Goal: Information Seeking & Learning: Check status

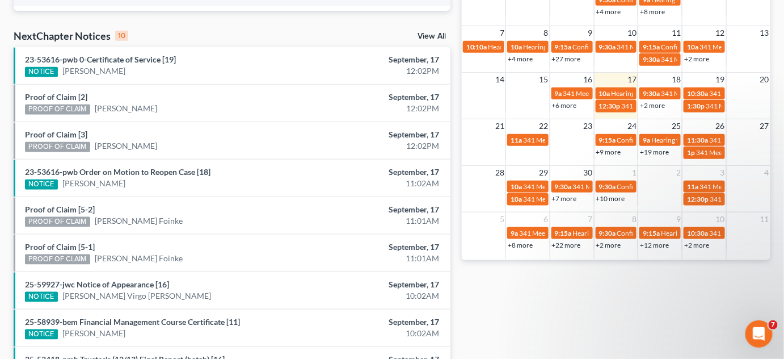
scroll to position [77, 0]
click at [656, 149] on link "+19 more" at bounding box center [654, 152] width 29 height 9
click at [604, 272] on div "Monthly Progress Bankruptcy Bankruptcy [DATE] [DATE] [DATE] [DATE] [DATE] [DATE…" at bounding box center [616, 77] width 320 height 723
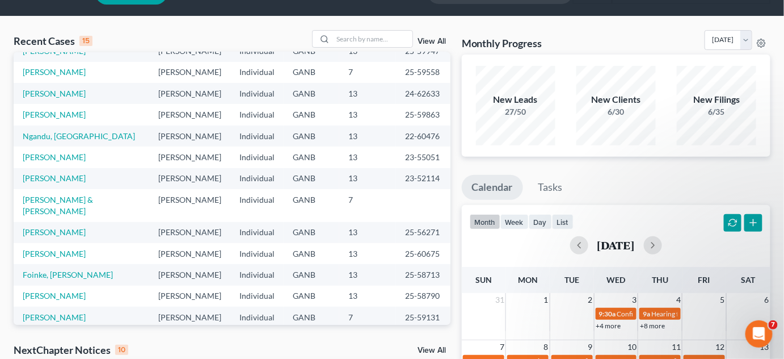
scroll to position [0, 0]
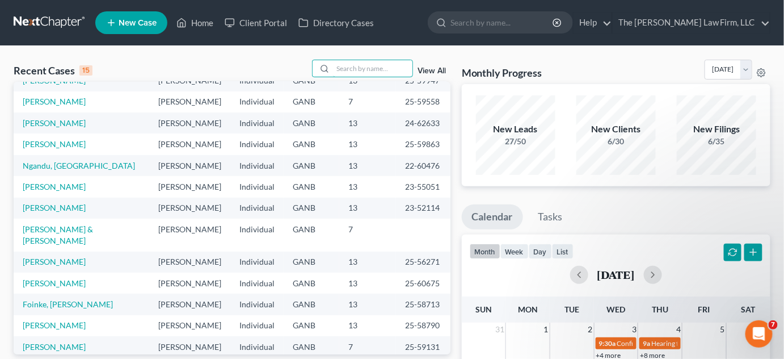
click at [350, 66] on input "search" at bounding box center [372, 68] width 79 height 16
type input "[PERSON_NAME]"
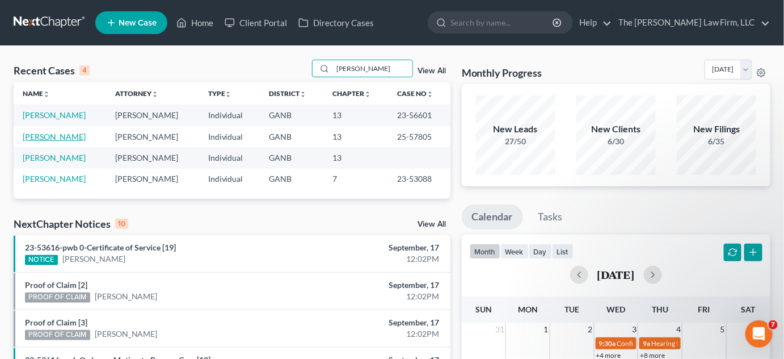
click at [46, 134] on link "[PERSON_NAME]" at bounding box center [54, 137] width 63 height 10
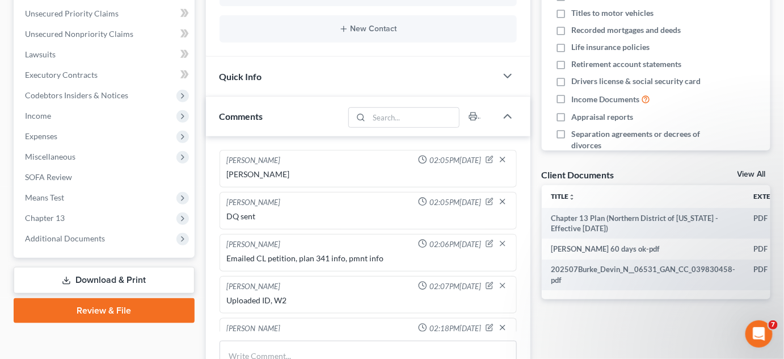
scroll to position [22, 0]
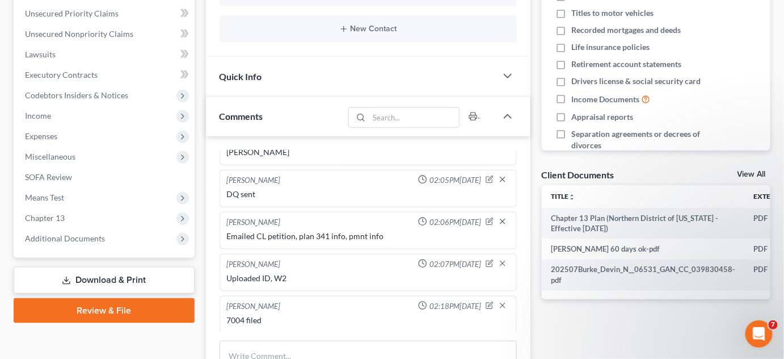
click at [98, 236] on span "Additional Documents" at bounding box center [65, 238] width 80 height 10
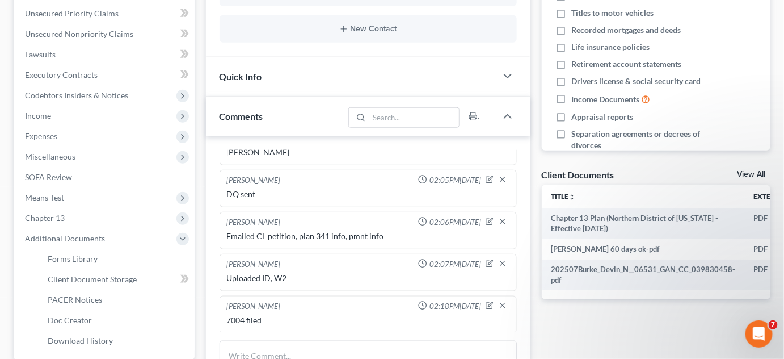
scroll to position [430, 0]
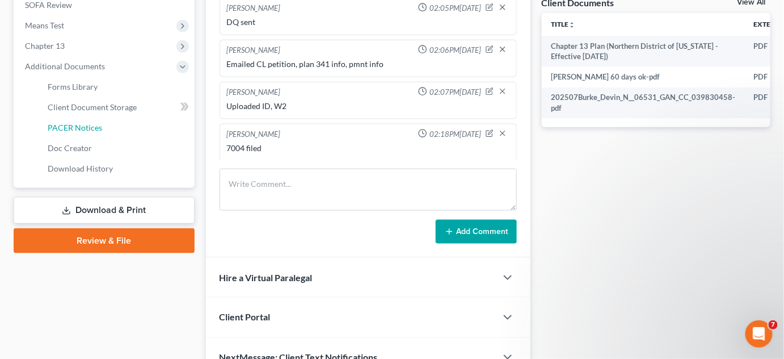
click at [73, 120] on link "PACER Notices" at bounding box center [117, 127] width 156 height 20
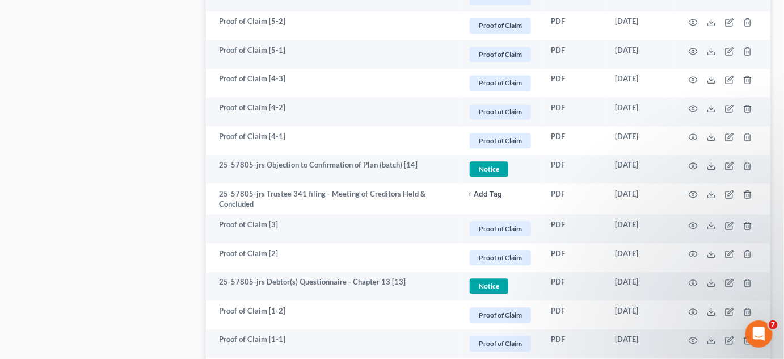
scroll to position [859, 0]
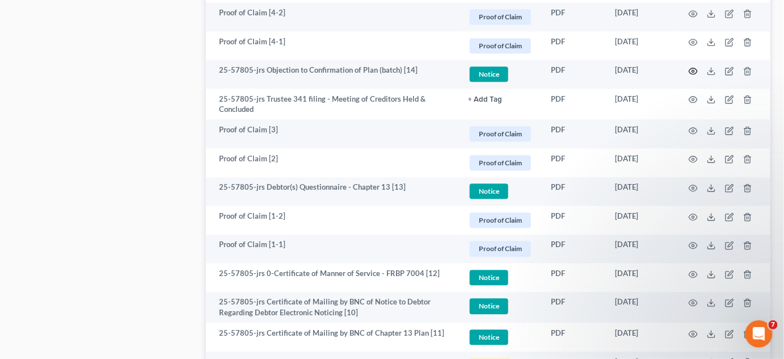
click at [695, 70] on icon "button" at bounding box center [693, 70] width 9 height 9
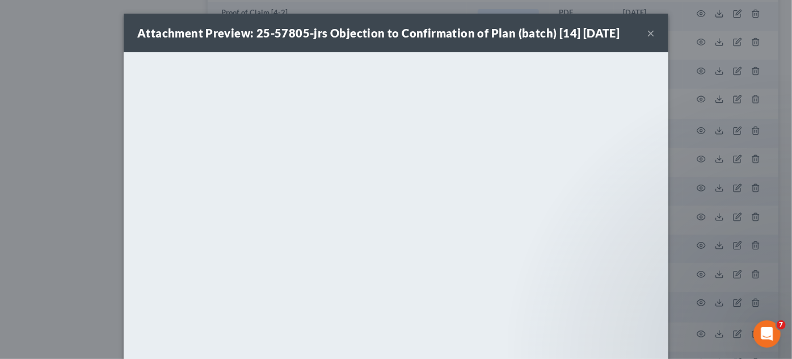
click at [85, 155] on div "Attachment Preview: 25-57805-jrs Objection to Confirmation of Plan (batch) [14]…" at bounding box center [396, 179] width 792 height 359
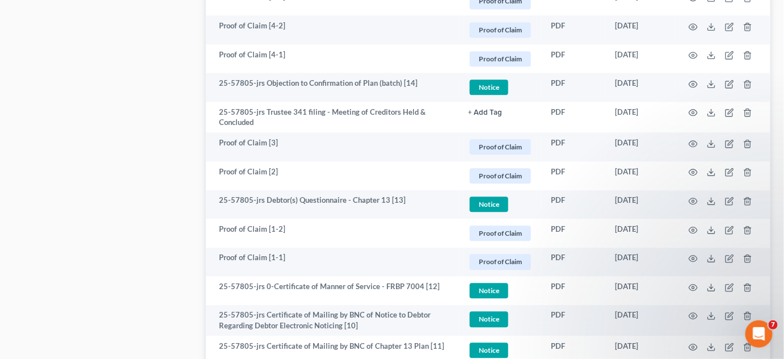
scroll to position [946, 0]
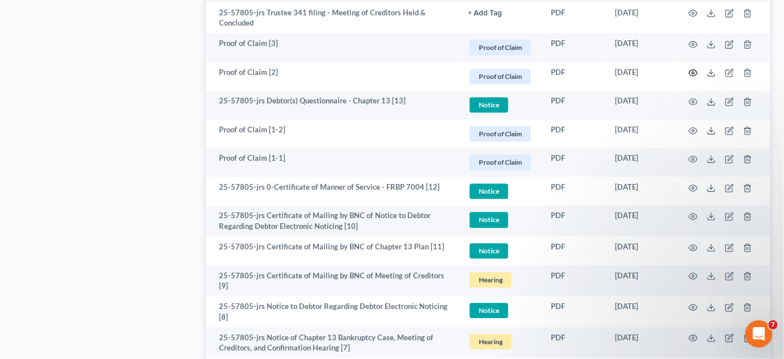
click at [696, 73] on icon "button" at bounding box center [694, 73] width 9 height 6
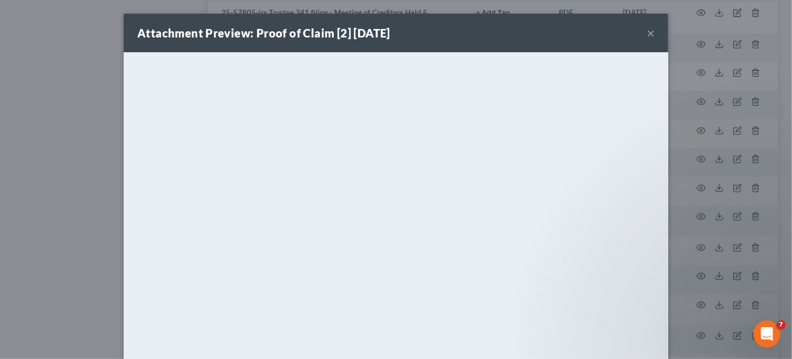
click at [9, 99] on div "Attachment Preview: Proof of Claim [2] [DATE] × <object ng-attr-data='[URL][DOM…" at bounding box center [396, 179] width 792 height 359
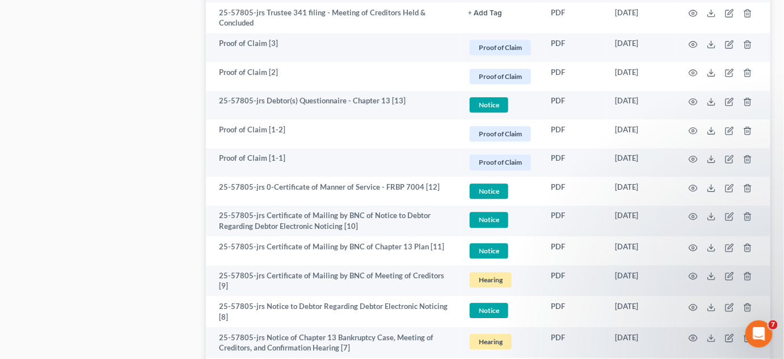
click at [698, 42] on td at bounding box center [722, 47] width 95 height 29
click at [697, 43] on icon "button" at bounding box center [694, 44] width 9 height 6
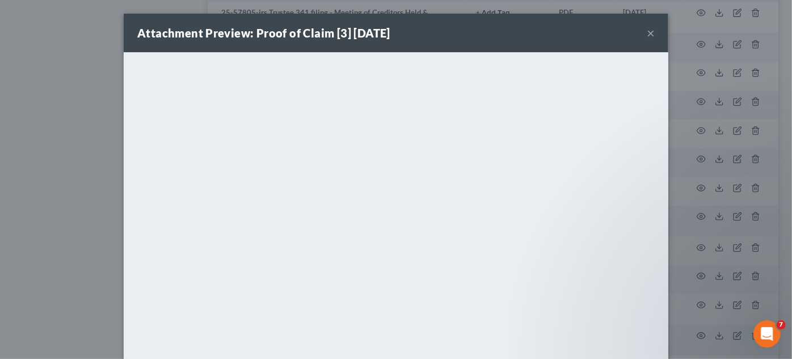
click at [82, 107] on div "Attachment Preview: Proof of Claim [3] [DATE] × <object ng-attr-data='[URL][DOM…" at bounding box center [396, 179] width 792 height 359
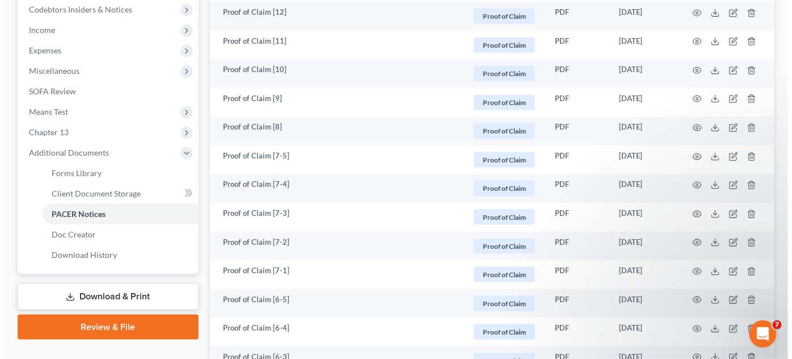
scroll to position [688, 0]
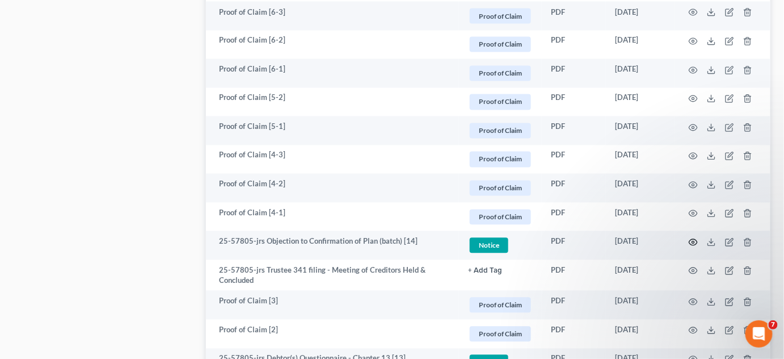
click at [695, 242] on circle "button" at bounding box center [693, 242] width 2 height 2
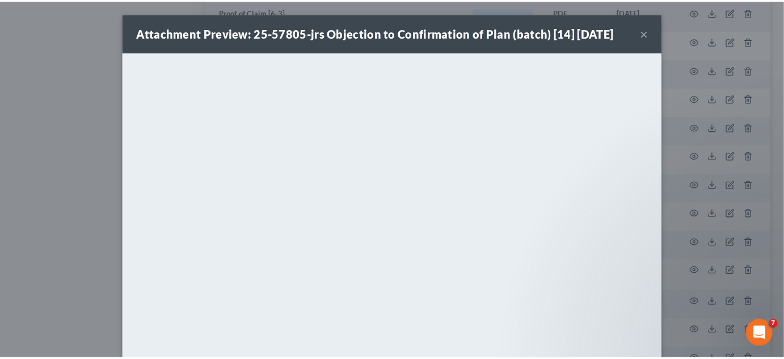
scroll to position [86, 0]
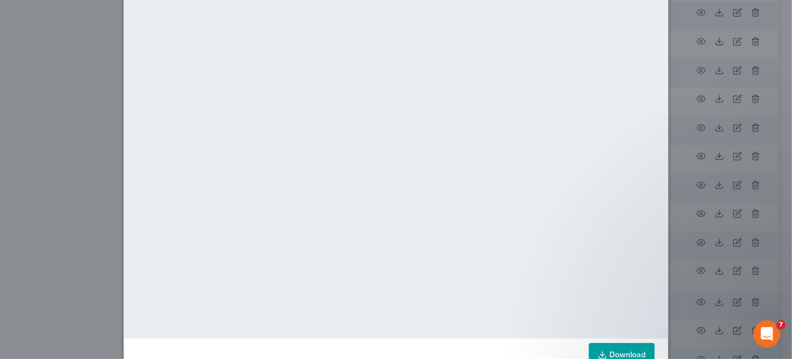
click at [48, 179] on div "Attachment Preview: 25-57805-jrs Objection to Confirmation of Plan (batch) [14]…" at bounding box center [396, 179] width 792 height 359
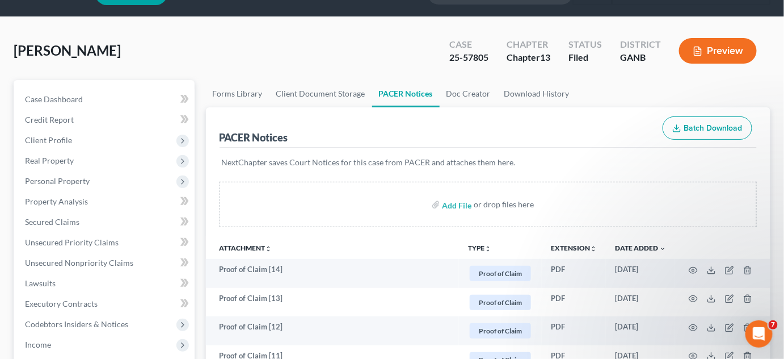
scroll to position [0, 0]
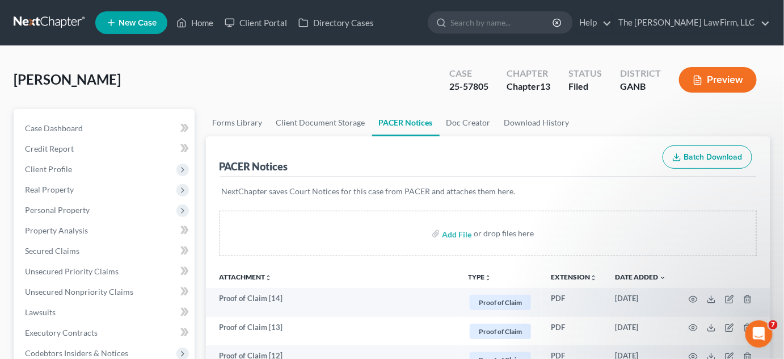
click at [550, 24] on input "search" at bounding box center [503, 22] width 104 height 21
type input "[PERSON_NAME]"
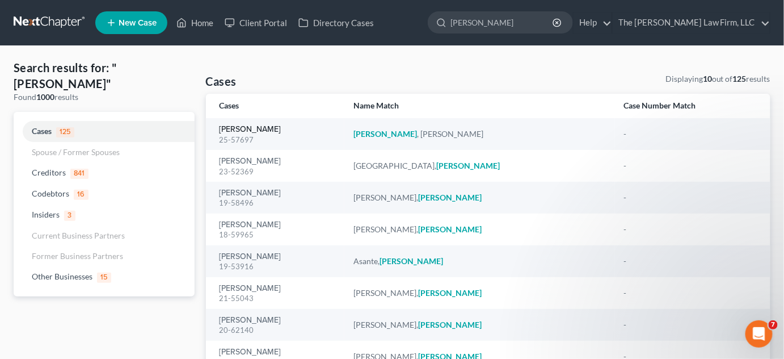
click at [246, 129] on link "[PERSON_NAME]" at bounding box center [251, 129] width 62 height 8
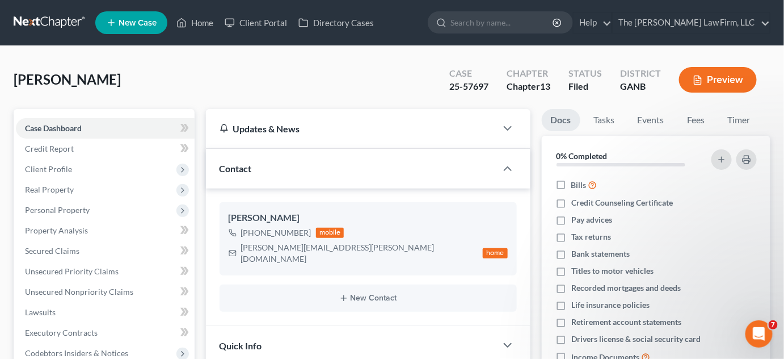
scroll to position [343, 0]
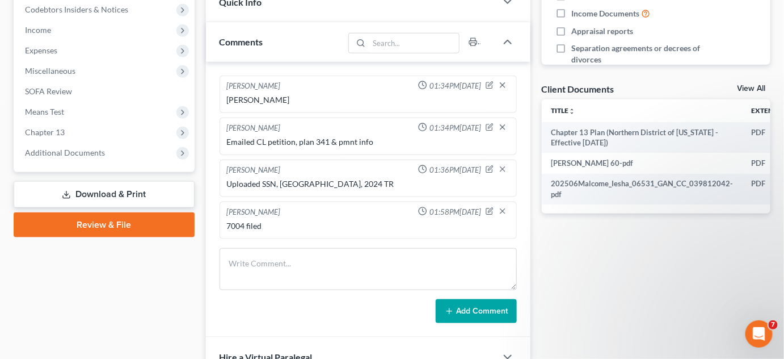
click at [60, 154] on span "Additional Documents" at bounding box center [65, 153] width 80 height 10
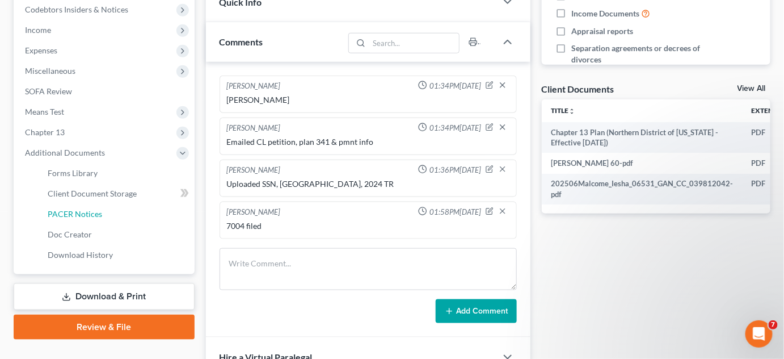
click at [67, 209] on span "PACER Notices" at bounding box center [75, 214] width 54 height 10
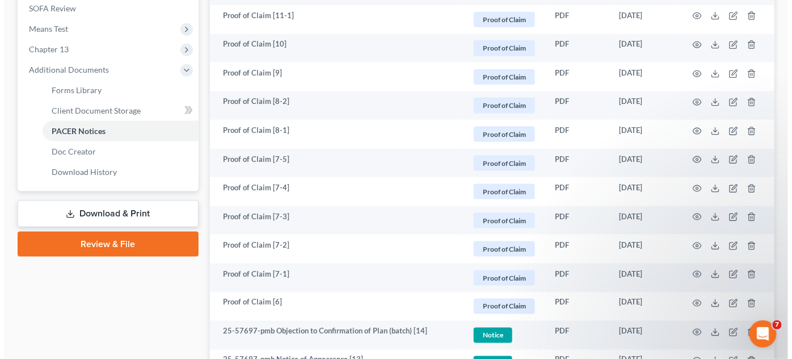
scroll to position [430, 0]
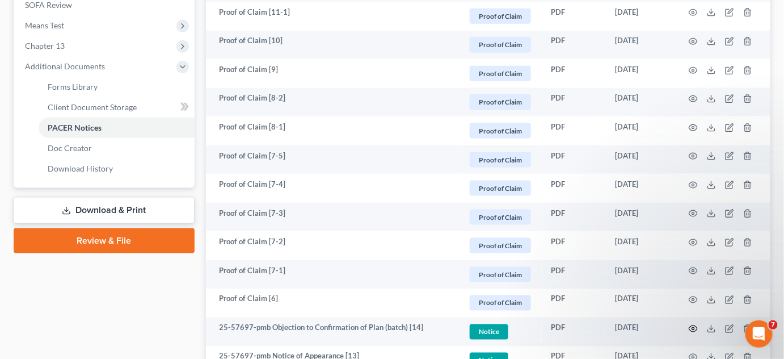
click at [690, 325] on icon "button" at bounding box center [694, 328] width 9 height 6
